Goal: Navigation & Orientation: Locate item on page

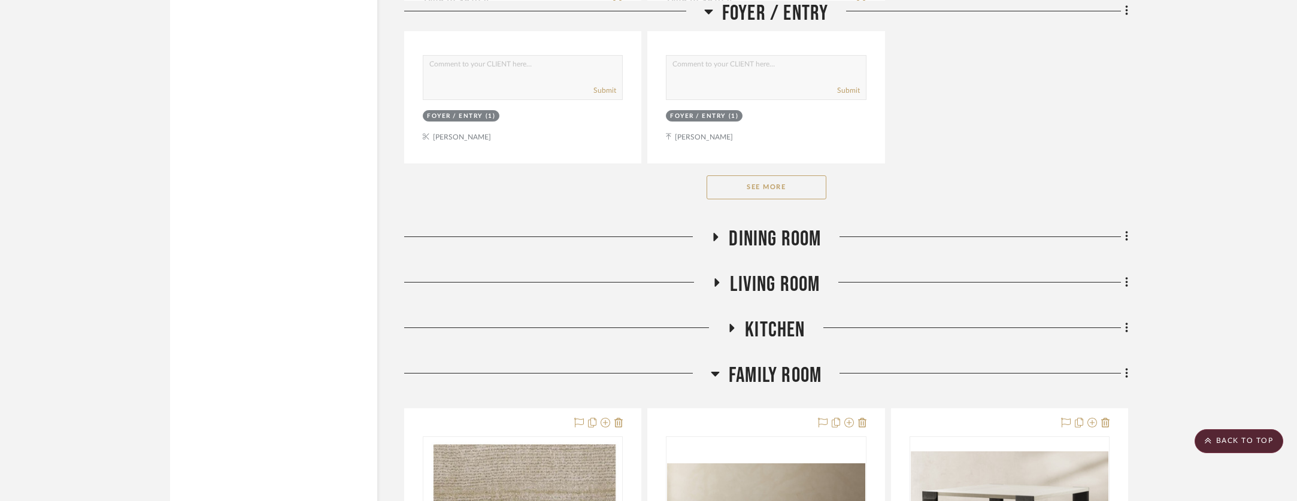
scroll to position [1753, 0]
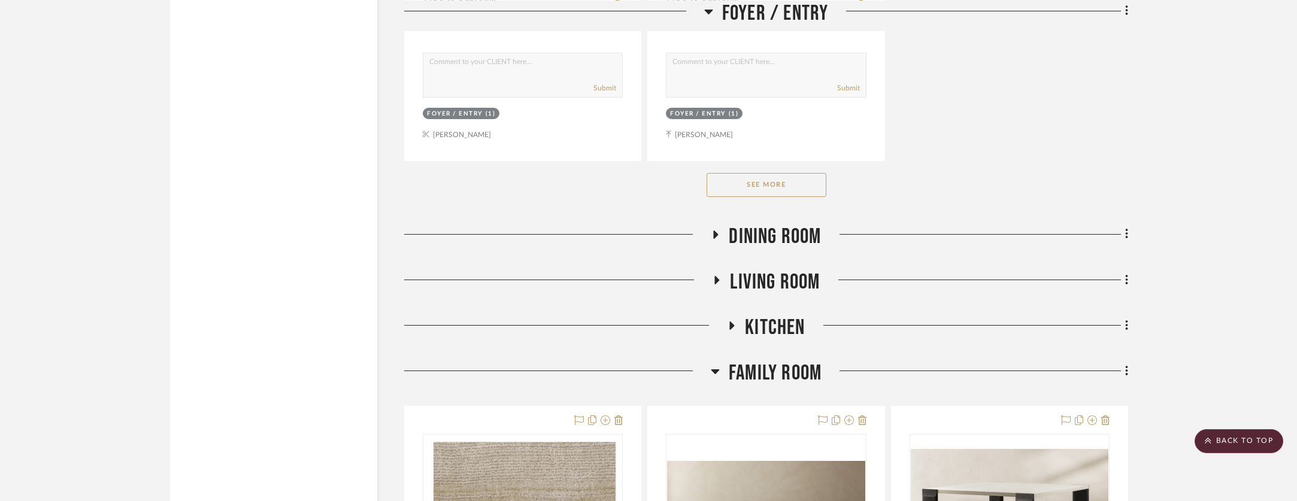
click at [822, 235] on div at bounding box center [975, 239] width 307 height 31
click at [804, 237] on span "Dining Room" at bounding box center [775, 237] width 92 height 26
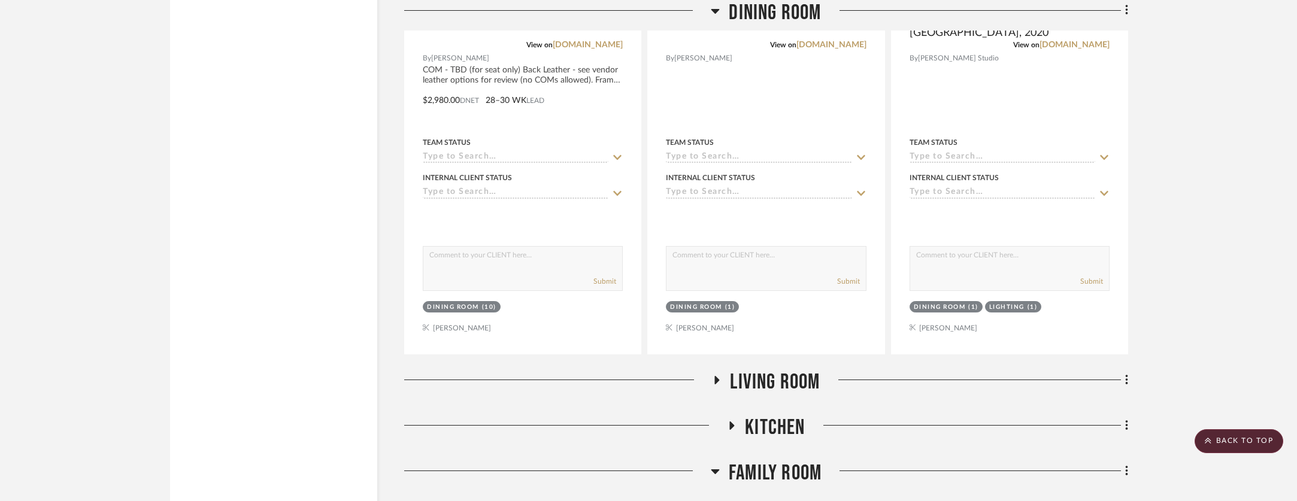
scroll to position [2957, 0]
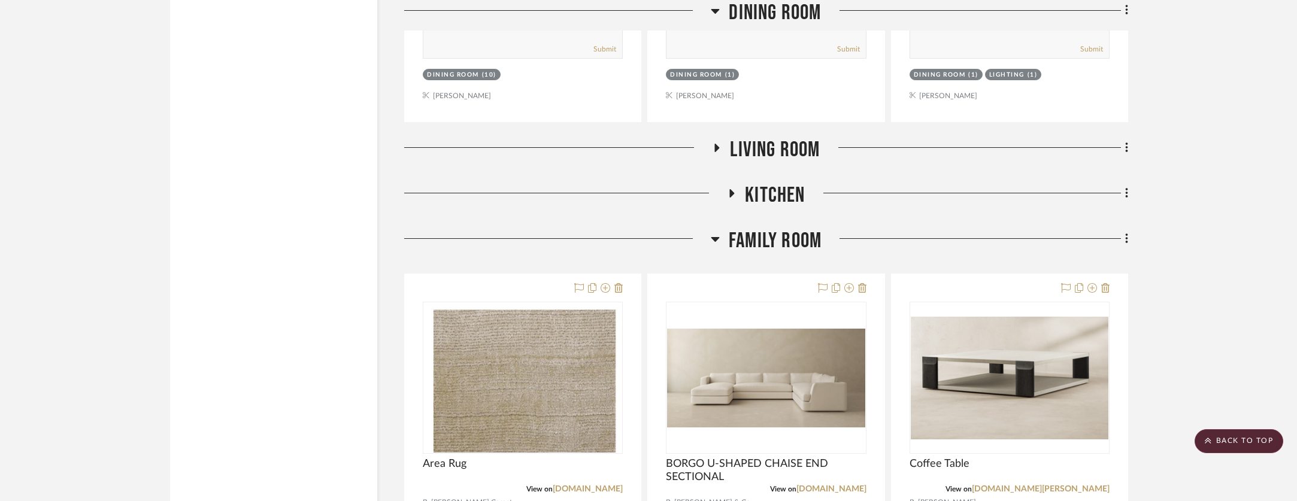
click at [797, 155] on span "Living Room" at bounding box center [775, 150] width 90 height 26
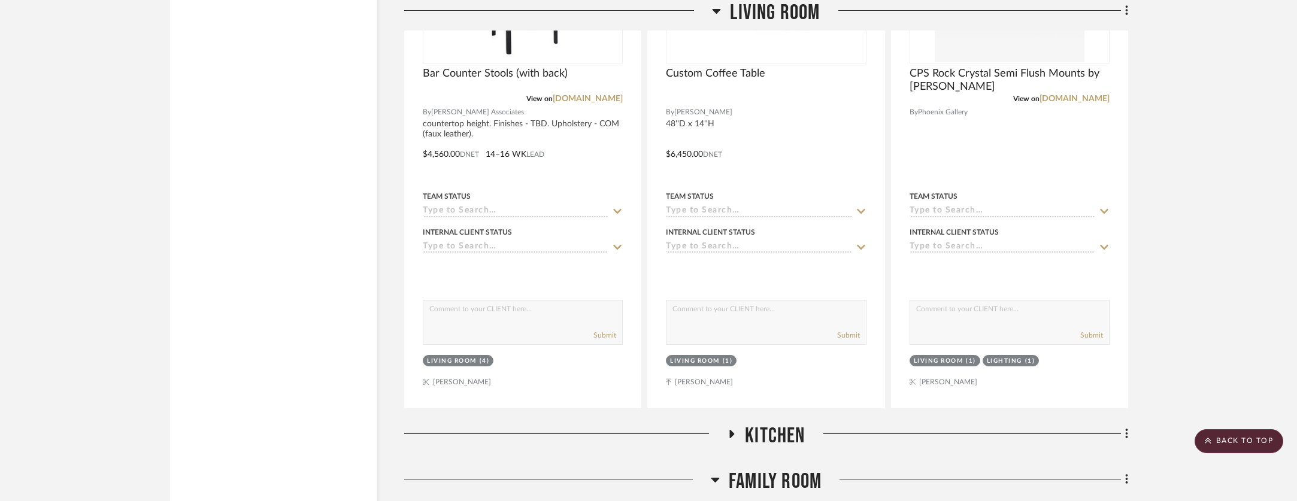
scroll to position [4014, 0]
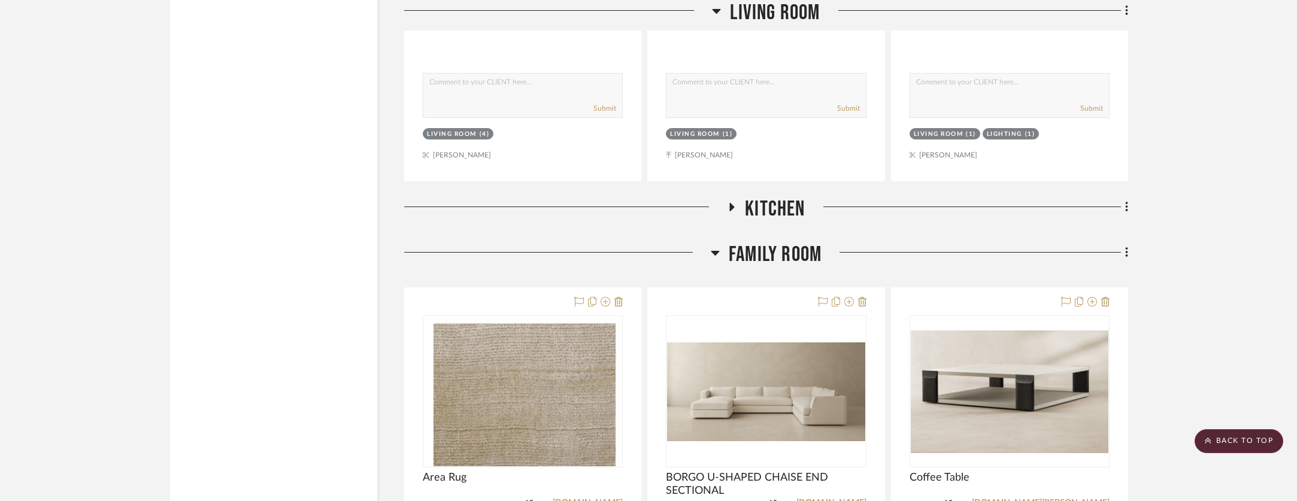
click at [771, 214] on span "Kitchen" at bounding box center [775, 209] width 60 height 26
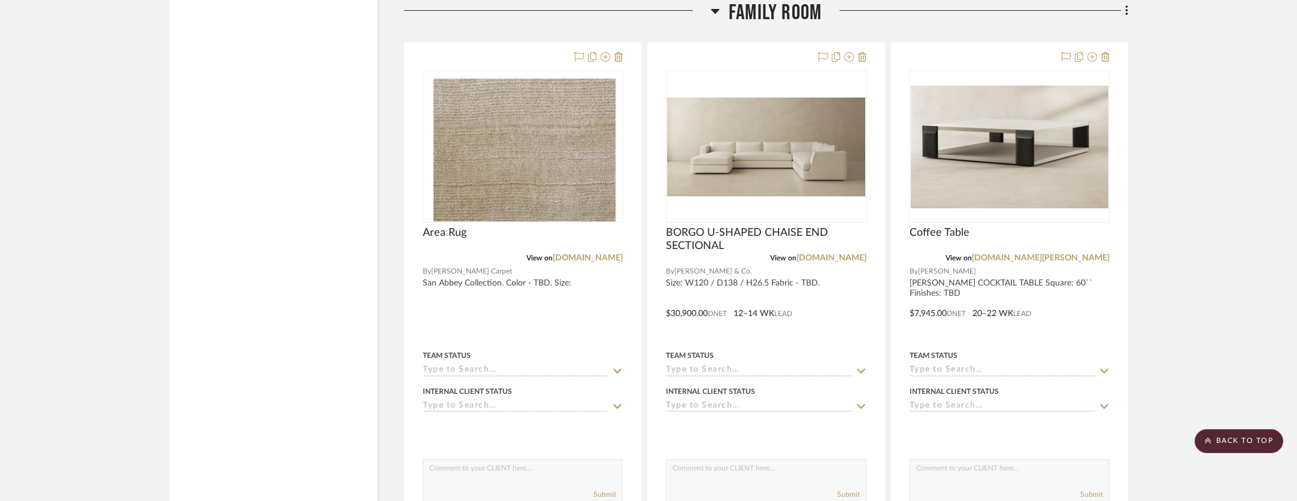
scroll to position [5906, 0]
